Goal: Check status: Check status

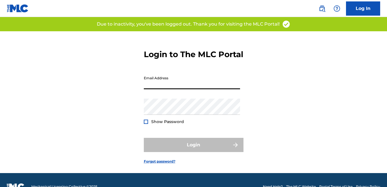
type input "[EMAIL_ADDRESS][DOMAIN_NAME]"
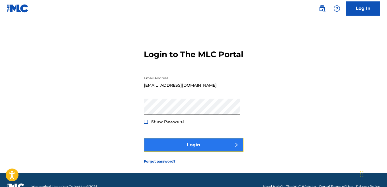
click at [203, 152] on button "Login" at bounding box center [194, 145] width 100 height 14
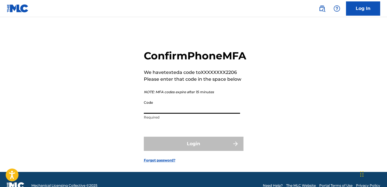
click at [167, 114] on input "Code" at bounding box center [192, 106] width 96 height 16
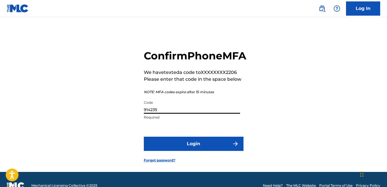
type input "914235"
click at [201, 169] on form "Confirm Phone MFA We have texted a code to XXXXXXXX2206 Please enter that code …" at bounding box center [194, 101] width 100 height 141
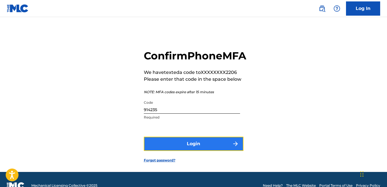
click at [201, 151] on button "Login" at bounding box center [194, 144] width 100 height 14
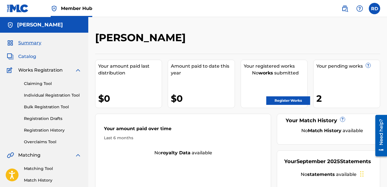
click at [28, 56] on span "Catalog" at bounding box center [27, 56] width 18 height 7
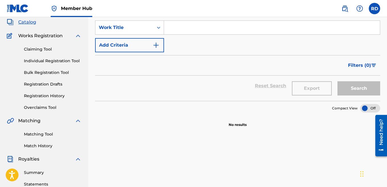
scroll to position [35, 0]
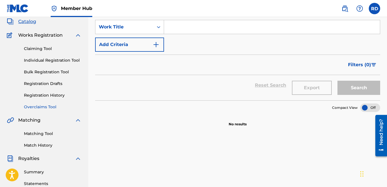
click at [44, 106] on link "Overclaims Tool" at bounding box center [52, 107] width 57 height 6
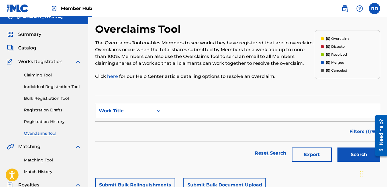
scroll to position [9, 0]
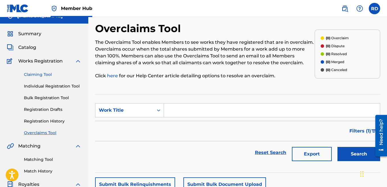
click at [34, 75] on link "Claiming Tool" at bounding box center [52, 75] width 57 height 6
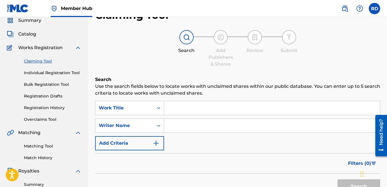
scroll to position [28, 0]
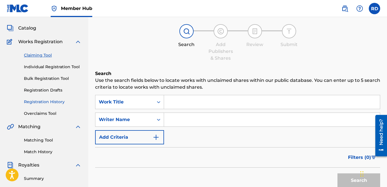
click at [40, 100] on link "Registration History" at bounding box center [52, 102] width 57 height 6
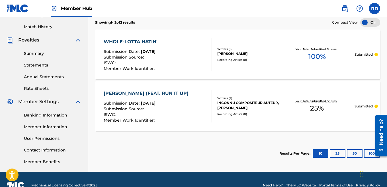
scroll to position [166, 0]
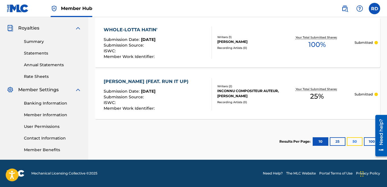
click at [357, 141] on button "50" at bounding box center [355, 141] width 16 height 9
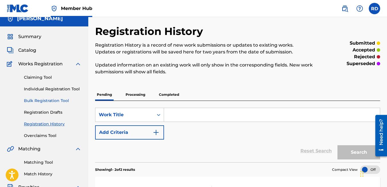
scroll to position [5, 0]
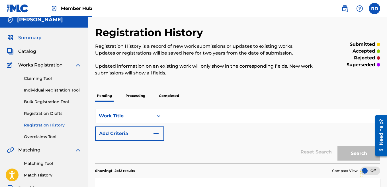
click at [29, 39] on span "Summary" at bounding box center [29, 37] width 23 height 7
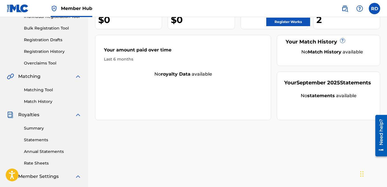
scroll to position [79, 0]
click at [40, 52] on link "Registration History" at bounding box center [52, 51] width 57 height 6
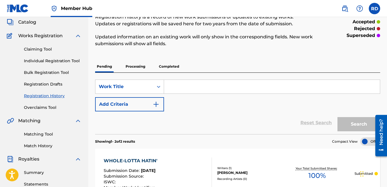
scroll to position [52, 0]
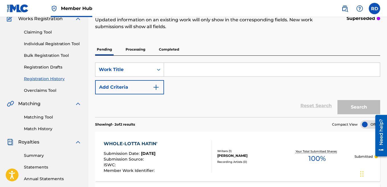
click at [174, 50] on p "Completed" at bounding box center [169, 50] width 24 height 12
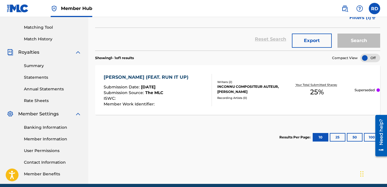
scroll to position [142, 0]
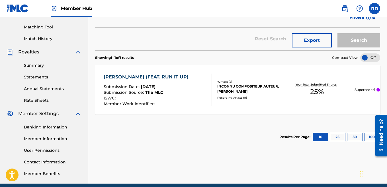
click at [363, 90] on p "Superseded" at bounding box center [364, 89] width 20 height 5
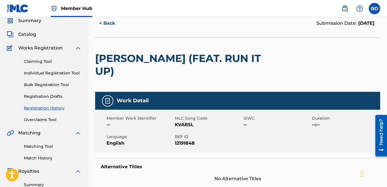
scroll to position [20, 0]
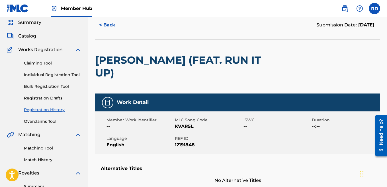
click at [48, 111] on link "Registration History" at bounding box center [52, 110] width 57 height 6
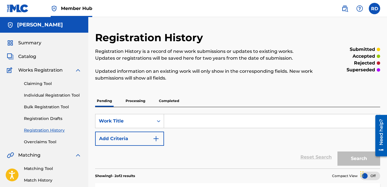
scroll to position [23, 0]
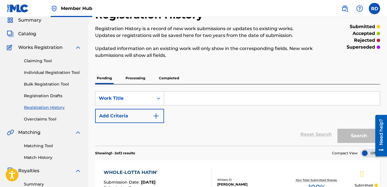
click at [135, 78] on p "Processing" at bounding box center [135, 78] width 23 height 12
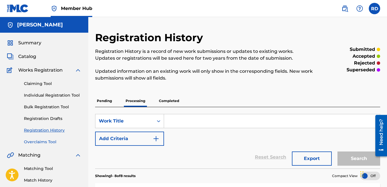
click at [36, 142] on link "Overclaims Tool" at bounding box center [52, 142] width 57 height 6
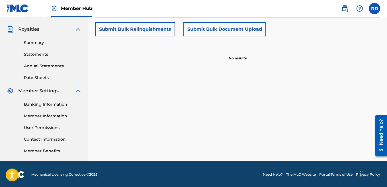
scroll to position [166, 0]
